Goal: Transaction & Acquisition: Purchase product/service

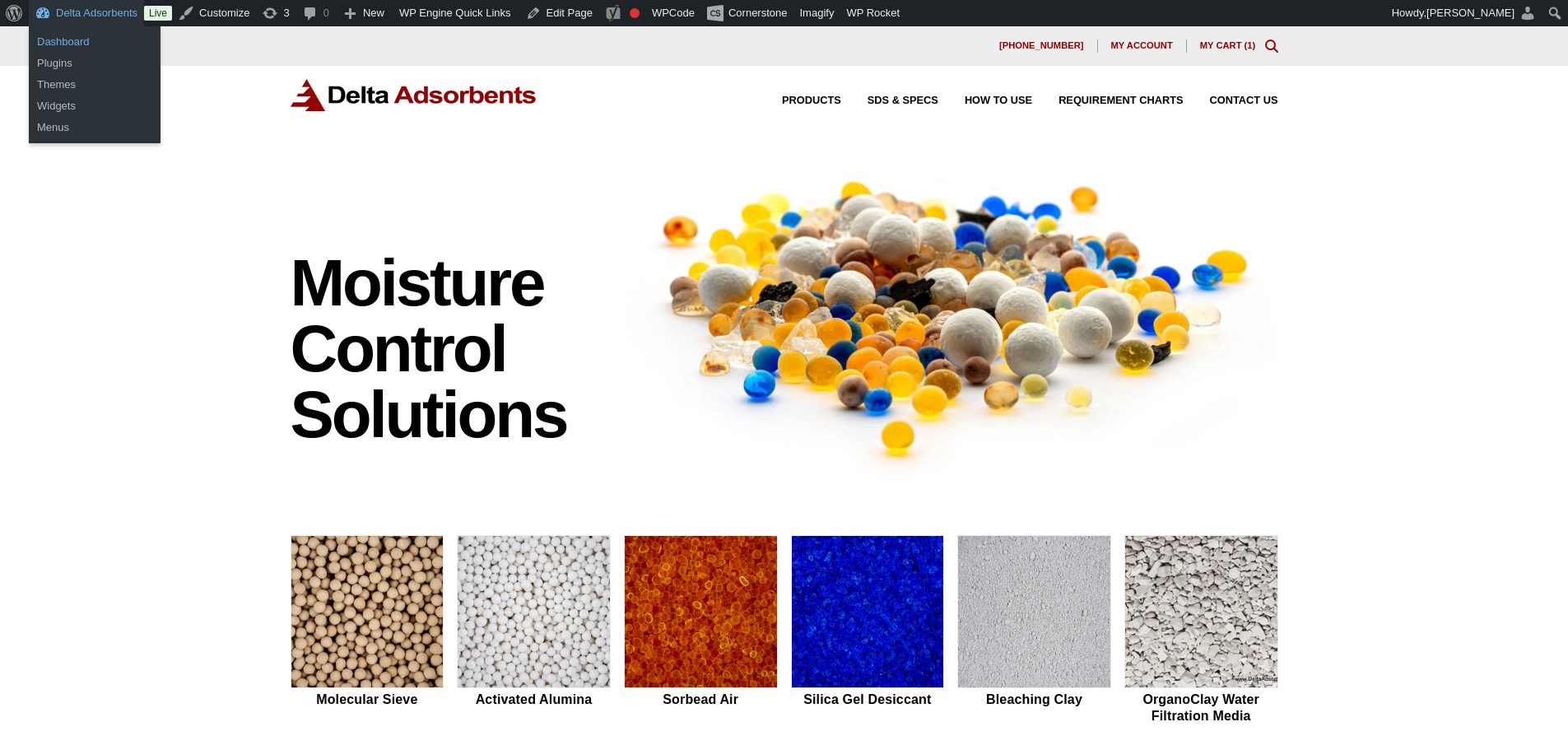
click at [93, 33] on link "Dashboard" at bounding box center [94, 41] width 132 height 21
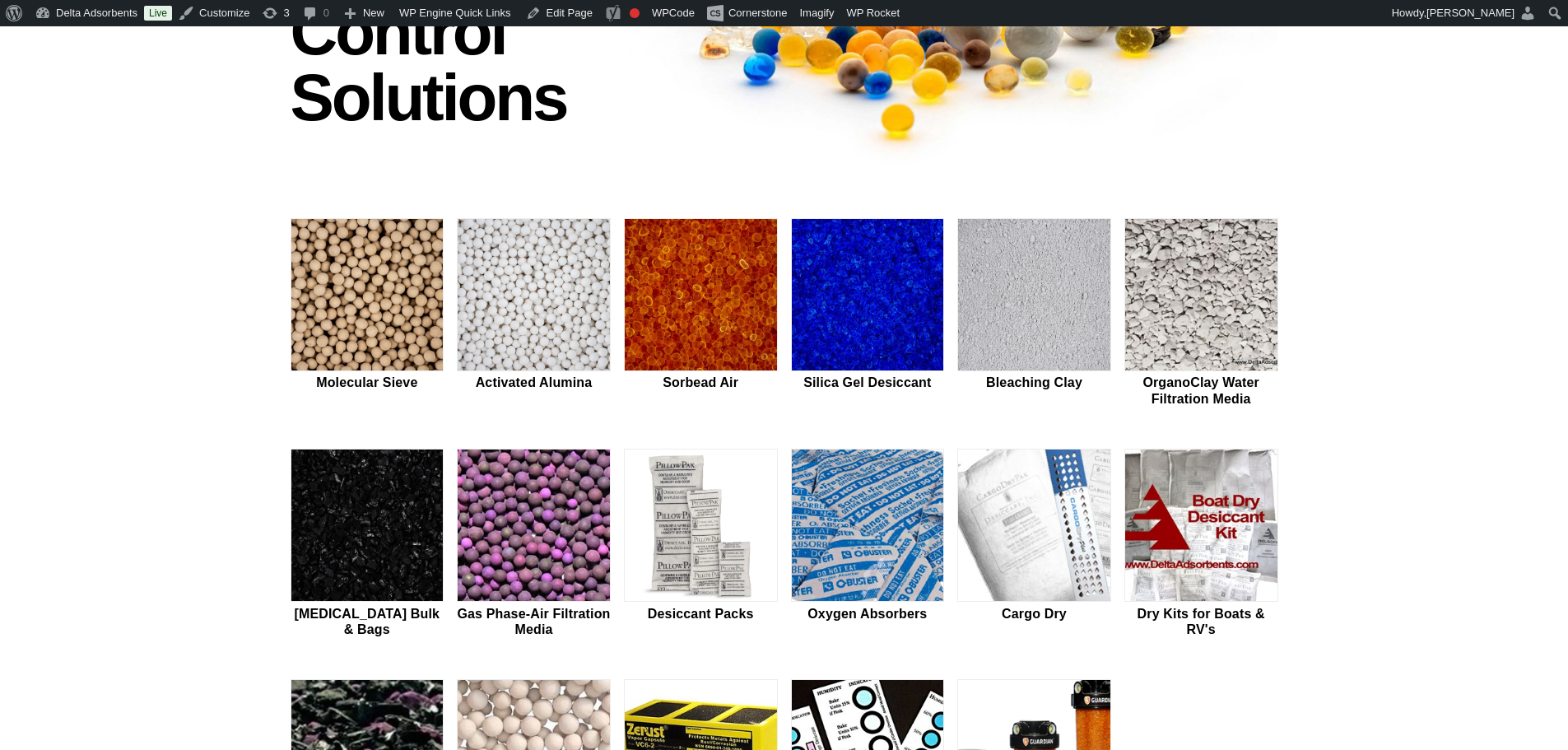
scroll to position [384, 0]
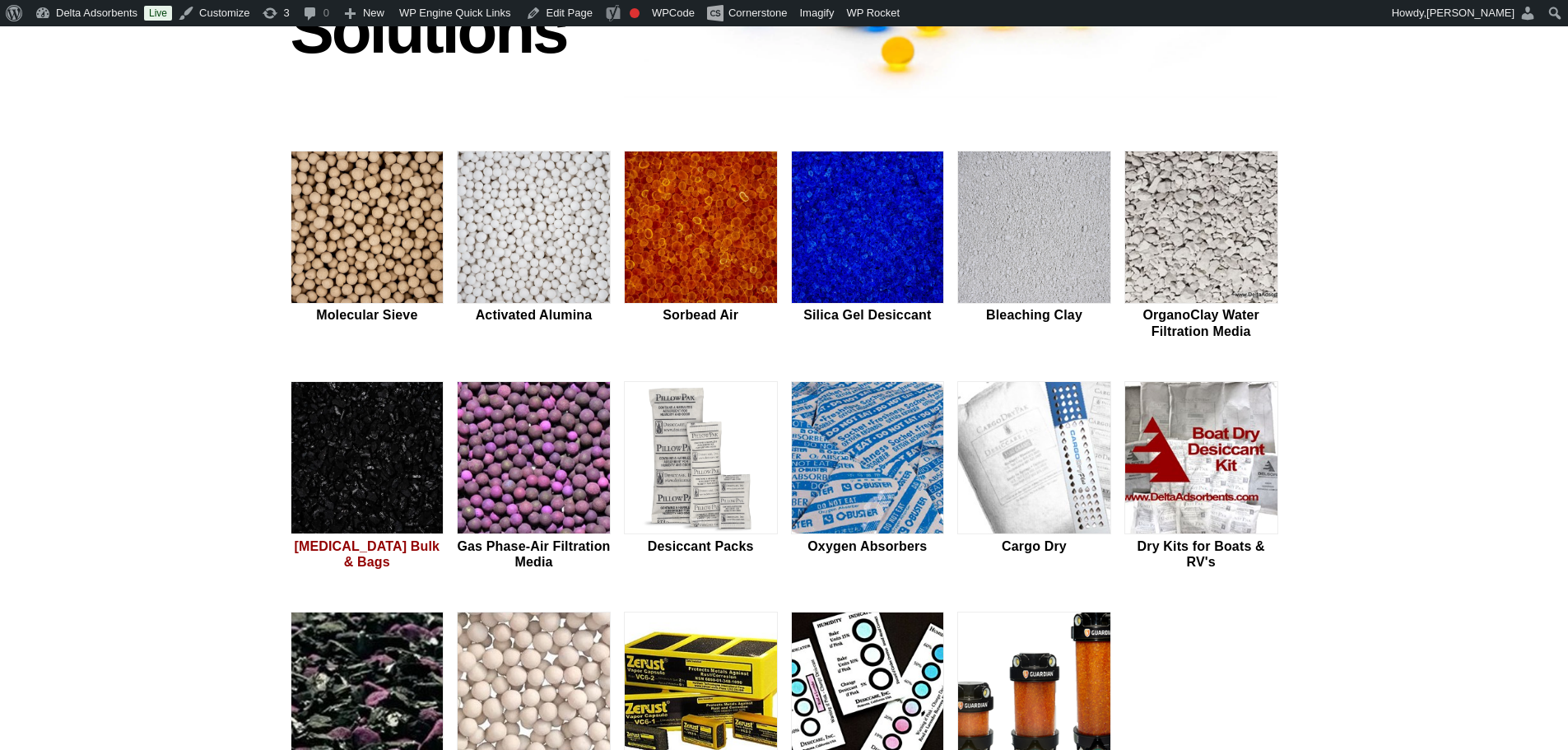
click at [309, 510] on img at bounding box center [367, 458] width 152 height 153
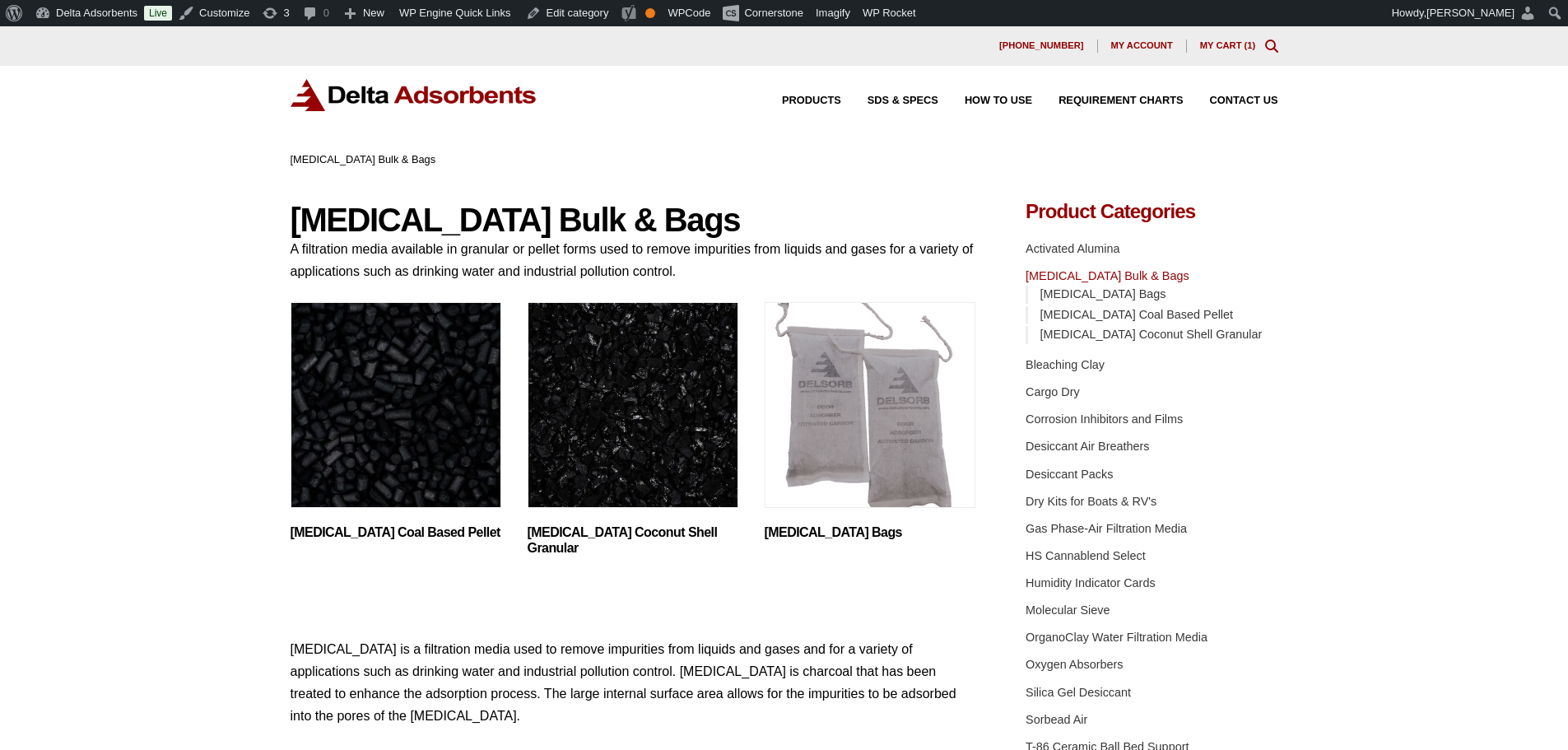
click at [604, 418] on img "Visit product category Activated Carbon Coconut Shell Granular" at bounding box center [633, 404] width 211 height 206
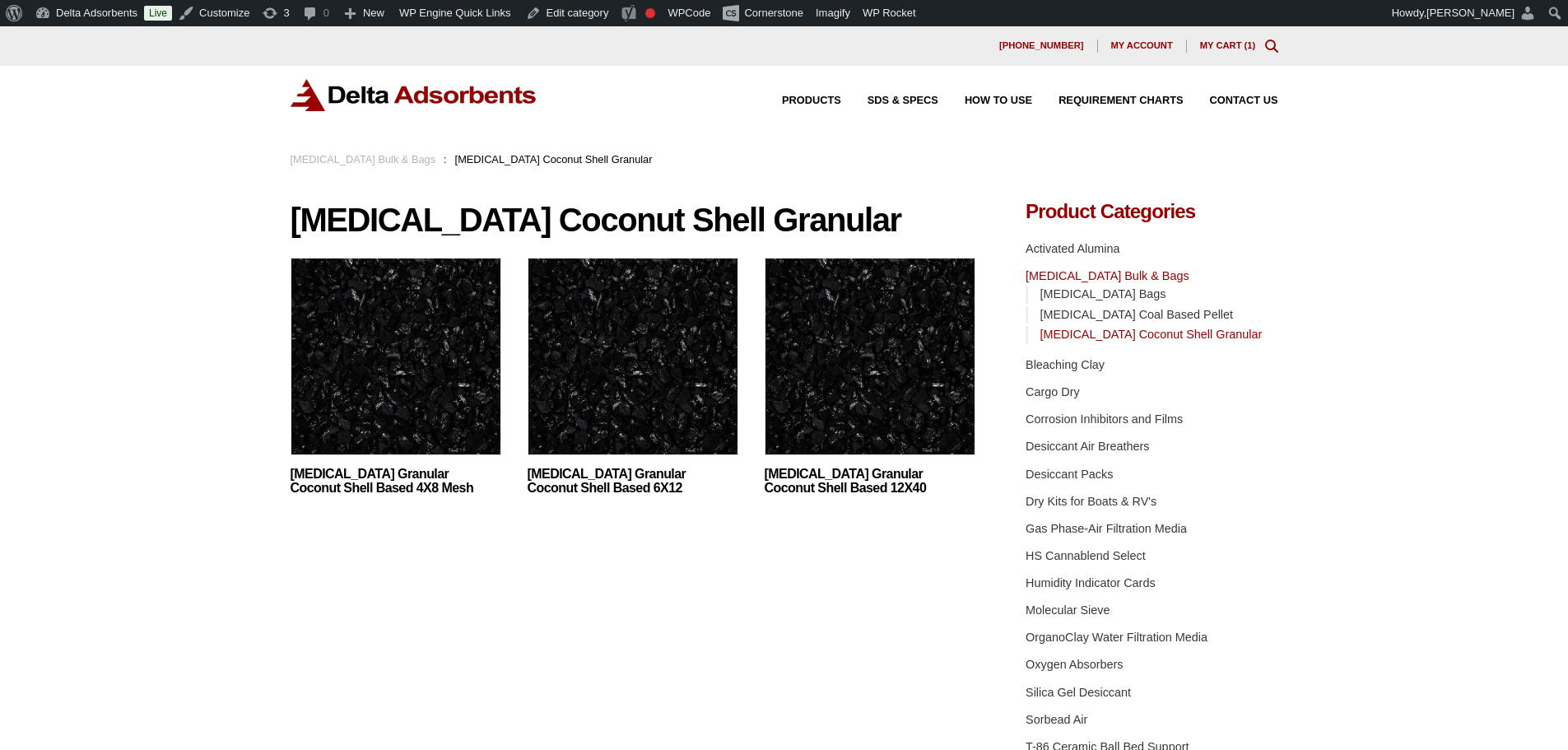
click at [910, 419] on img at bounding box center [870, 360] width 211 height 206
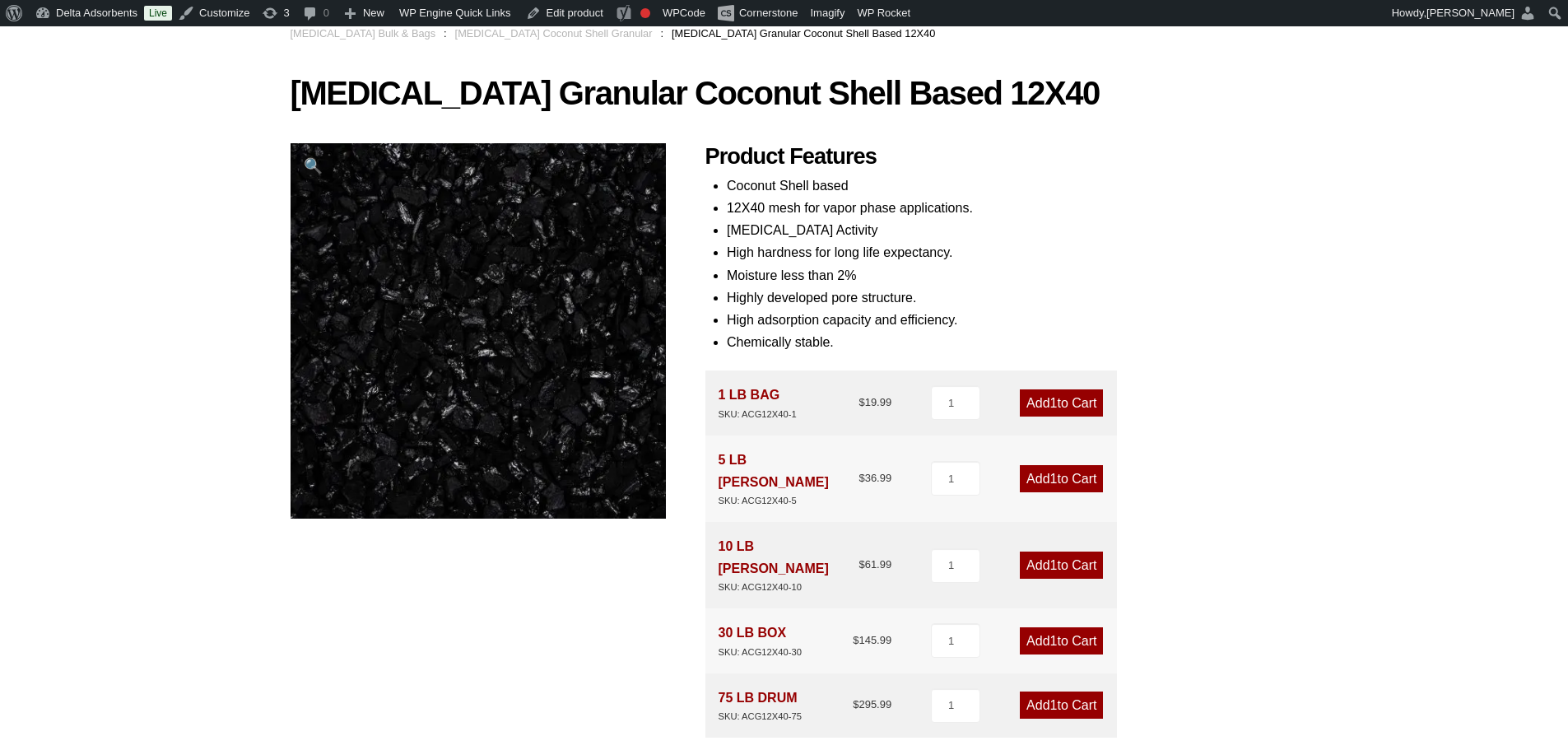
scroll to position [165, 0]
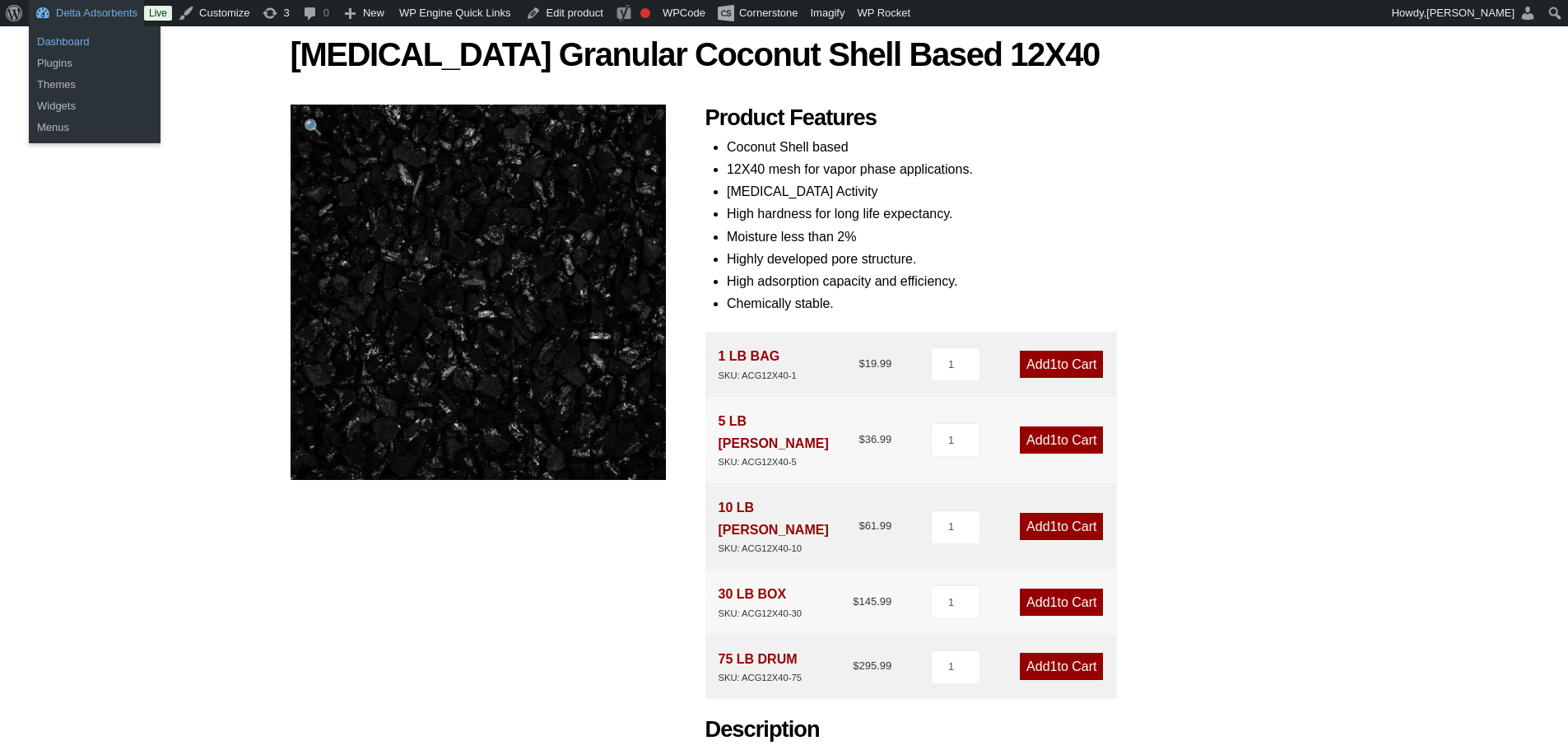
click at [75, 45] on link "Dashboard" at bounding box center [94, 41] width 132 height 21
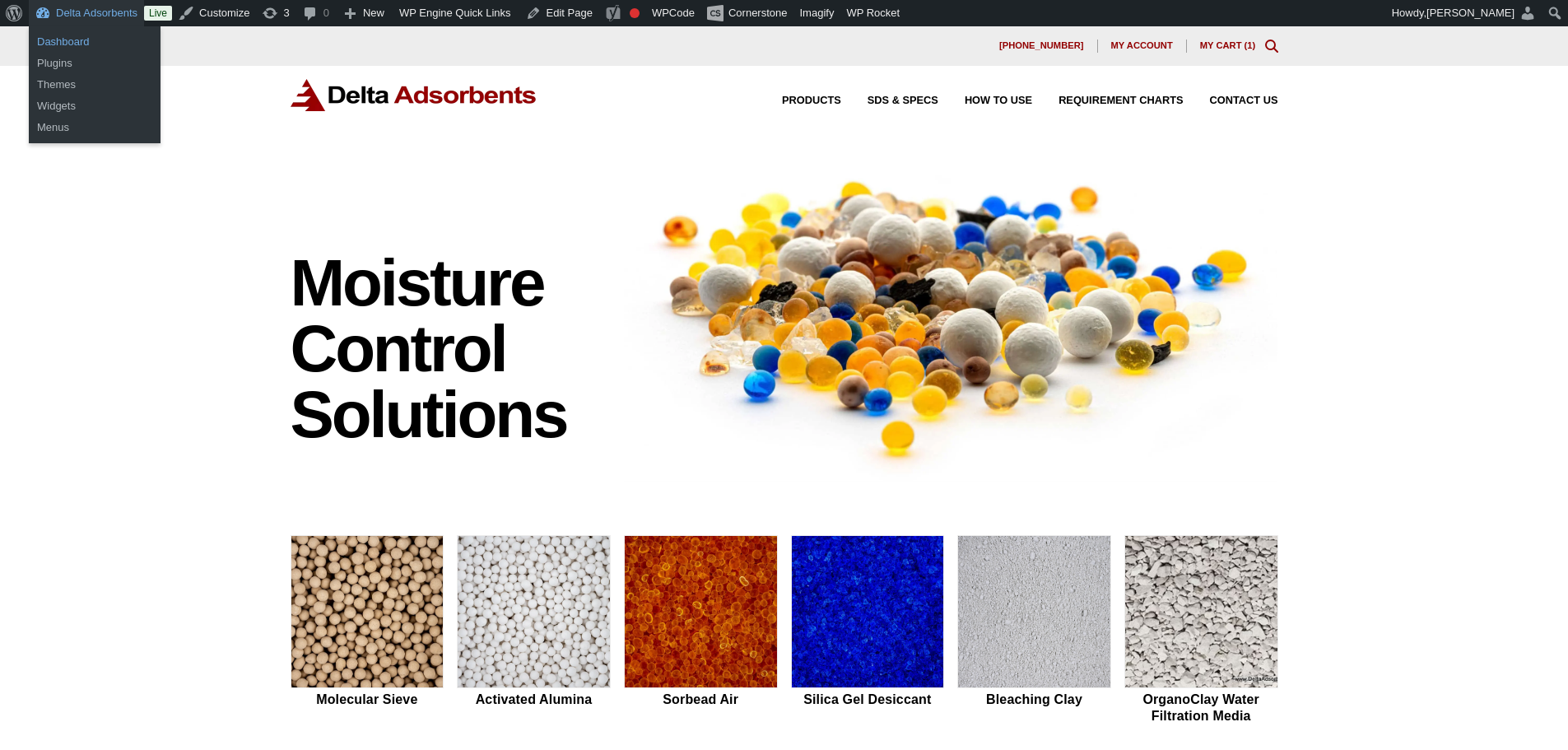
click at [72, 34] on link "Dashboard" at bounding box center [94, 41] width 132 height 21
click at [72, 43] on link "Dashboard" at bounding box center [94, 41] width 132 height 21
